Goal: Information Seeking & Learning: Learn about a topic

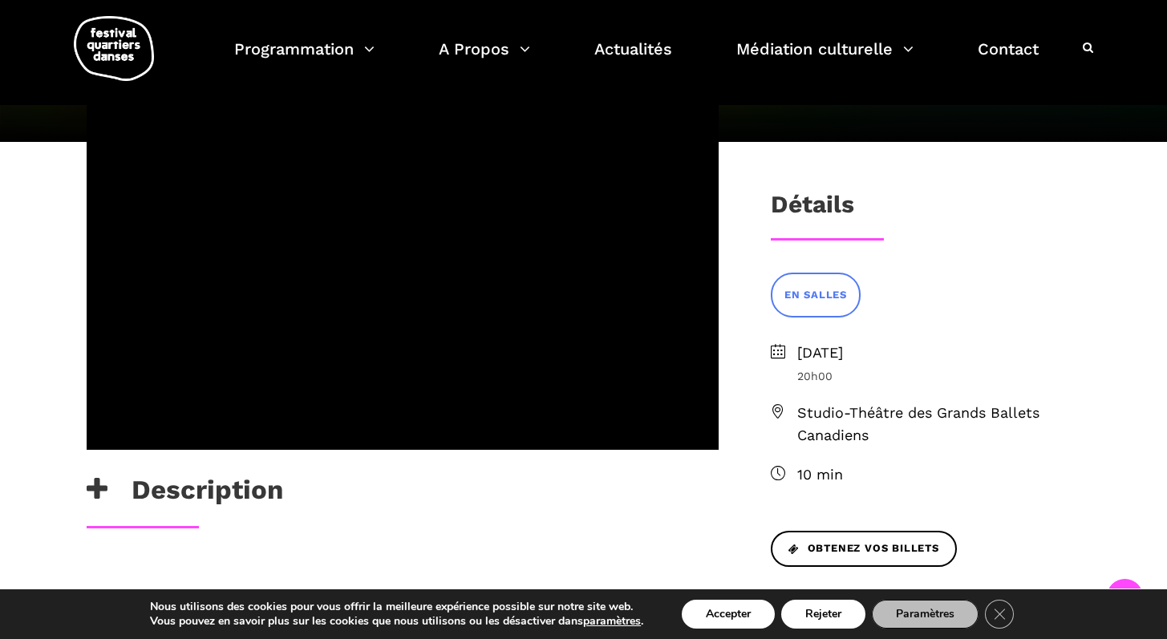
scroll to position [399, 0]
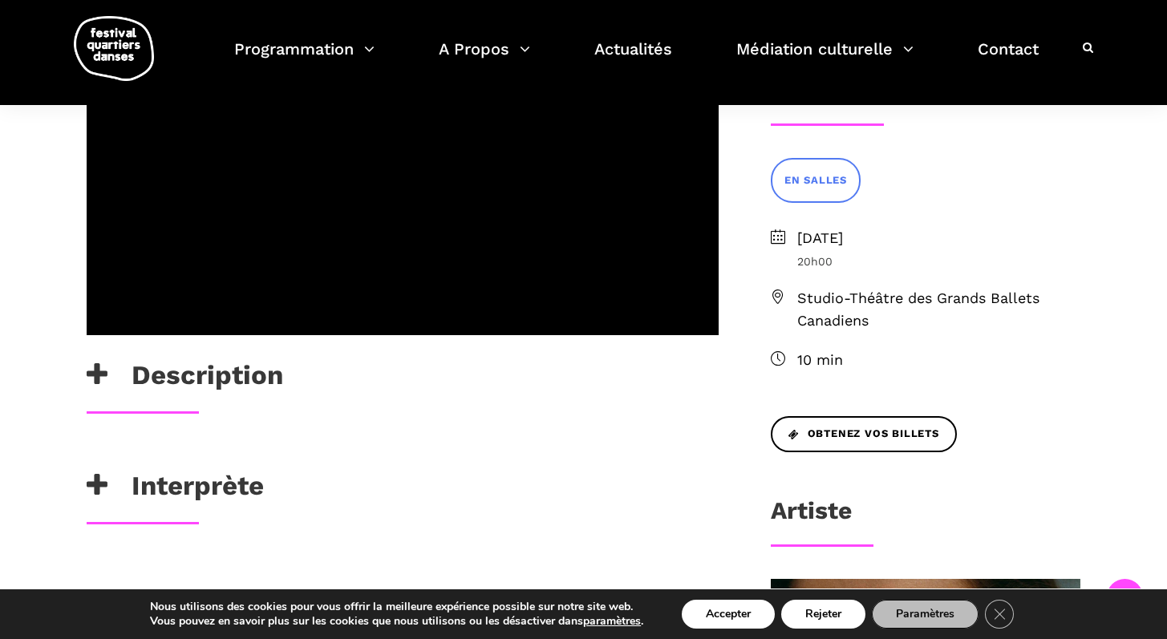
click at [122, 371] on h3 "Description" at bounding box center [185, 379] width 196 height 40
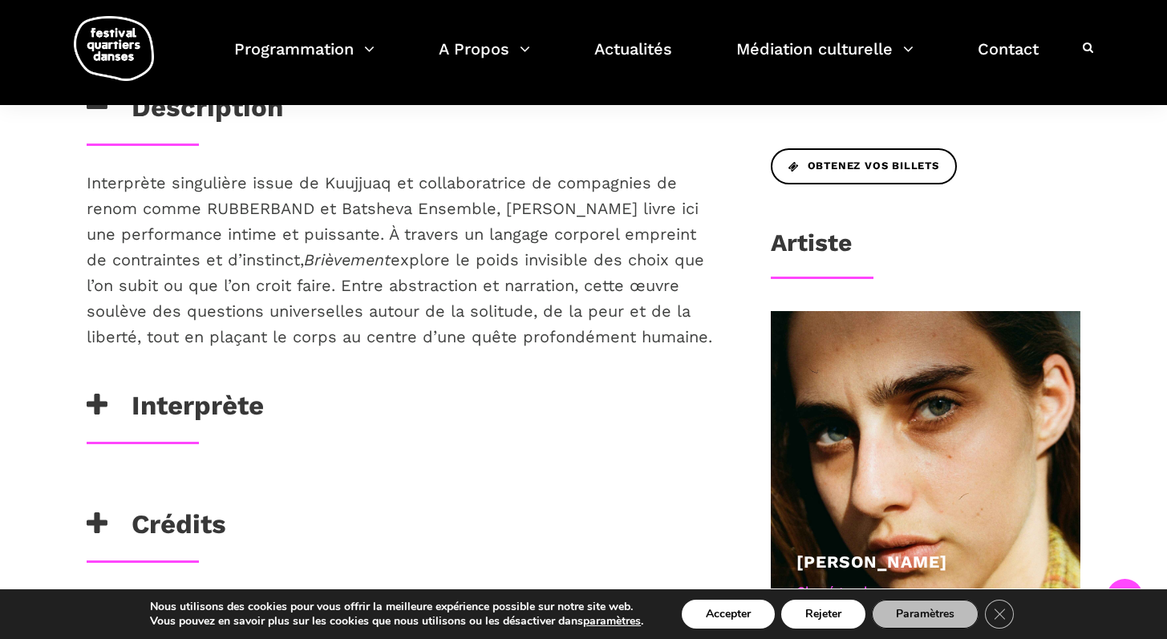
scroll to position [810, 0]
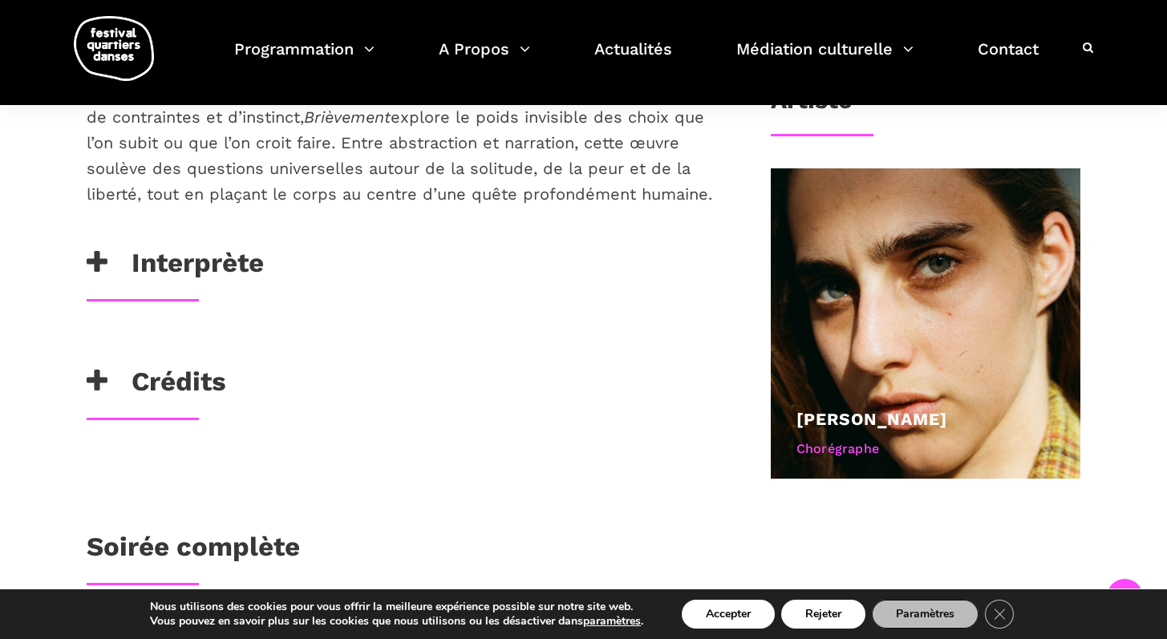
click at [194, 385] on h3 "Crédits" at bounding box center [157, 386] width 140 height 40
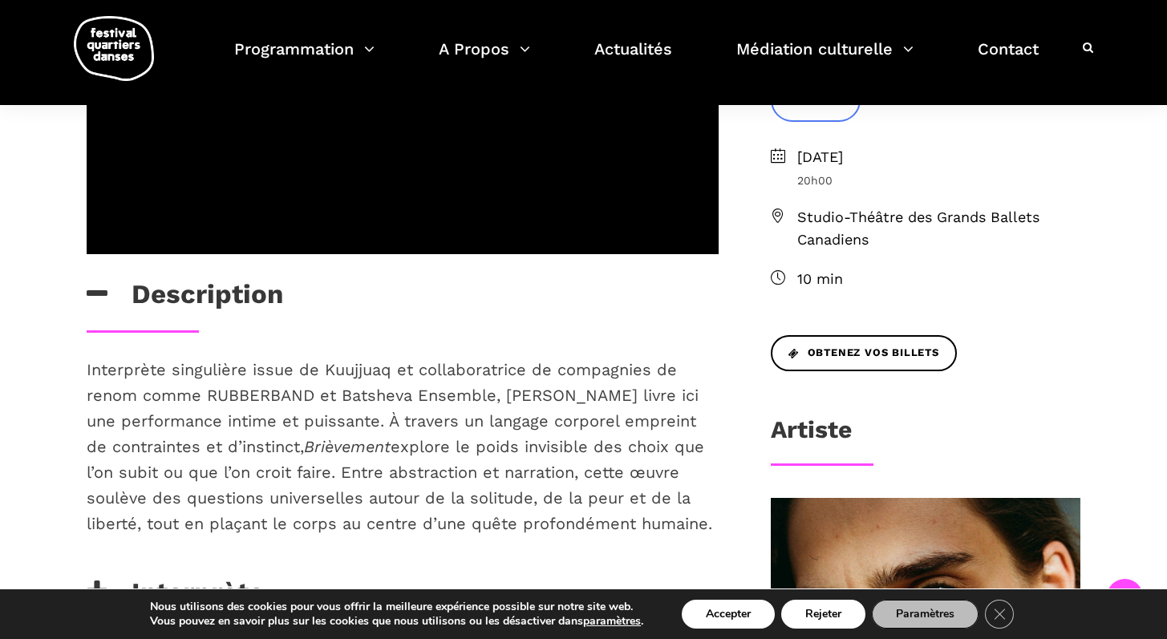
scroll to position [393, 0]
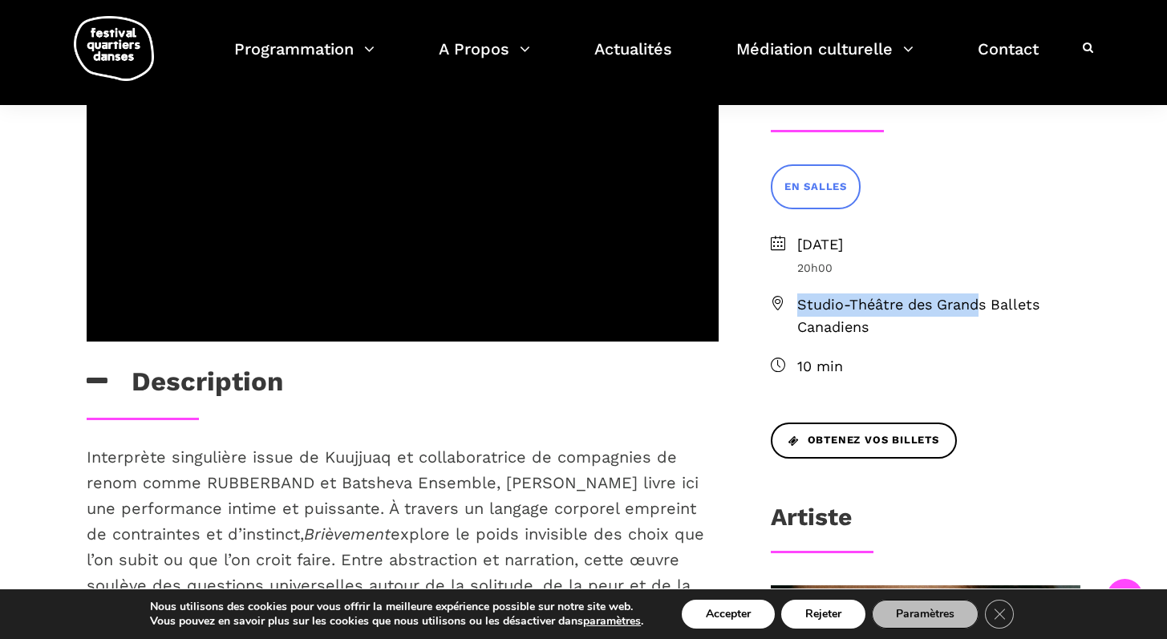
drag, startPoint x: 797, startPoint y: 306, endPoint x: 996, endPoint y: 314, distance: 199.0
click at [985, 309] on span "Studio-Théâtre des Grands Ballets Canadiens" at bounding box center [939, 316] width 284 height 47
click at [995, 322] on span "Studio-Théâtre des Grands Ballets Canadiens" at bounding box center [939, 316] width 284 height 47
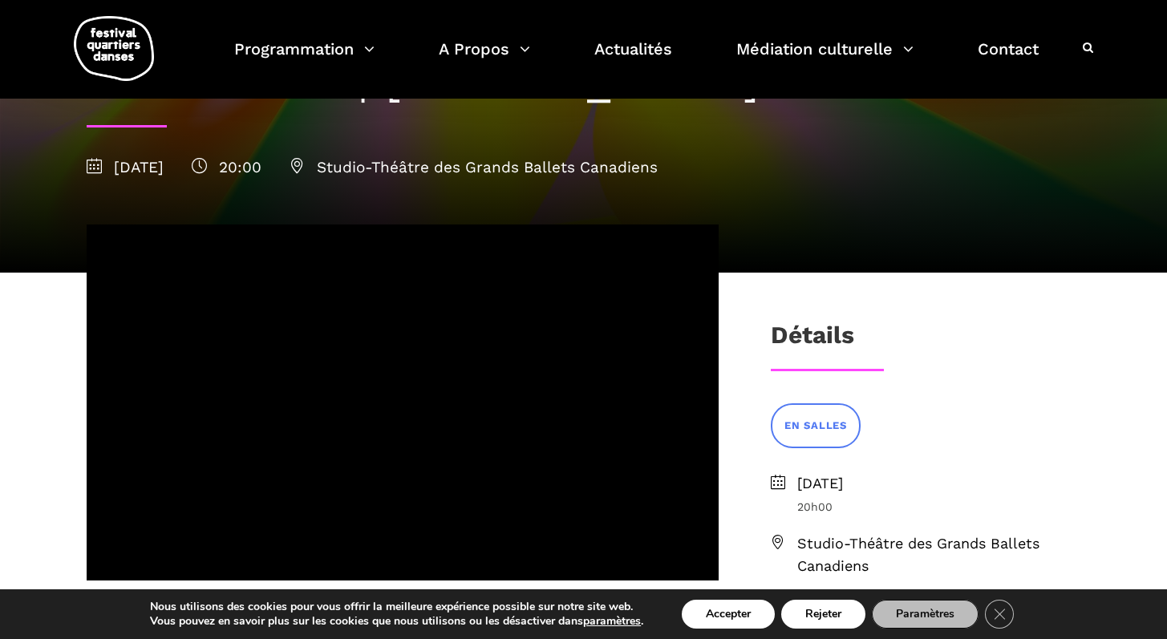
scroll to position [0, 0]
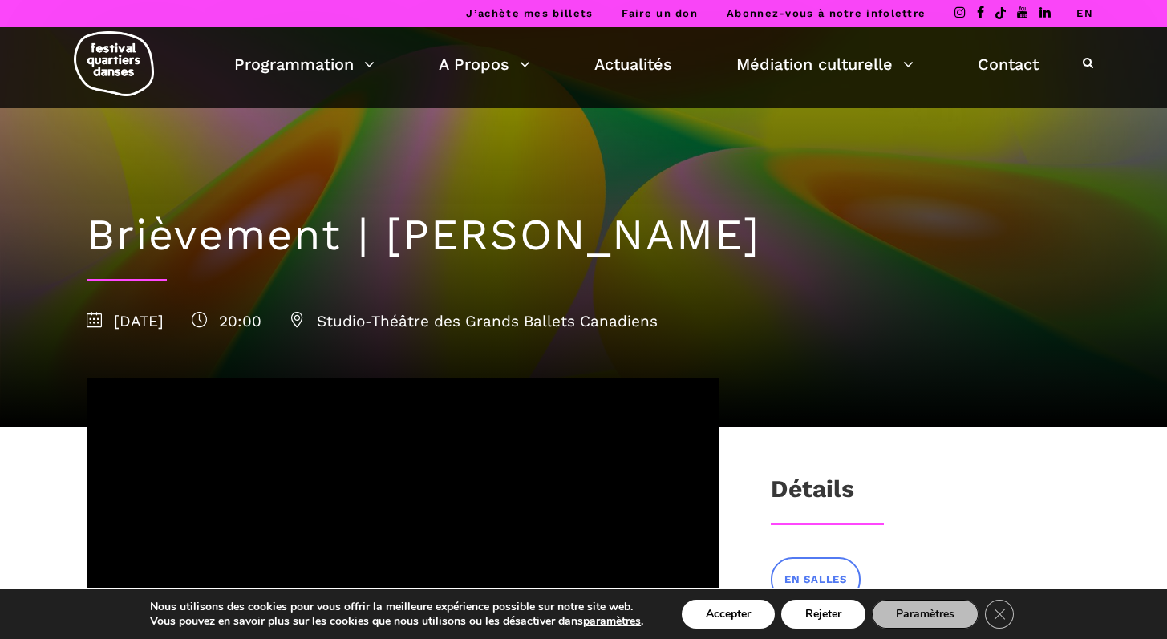
click at [380, 245] on h1 "Brièvement | [PERSON_NAME]" at bounding box center [584, 235] width 994 height 52
drag, startPoint x: 382, startPoint y: 245, endPoint x: 768, endPoint y: 237, distance: 386.5
click at [768, 237] on h1 "Brièvement | [PERSON_NAME]" at bounding box center [584, 235] width 994 height 52
